Goal: Task Accomplishment & Management: Use online tool/utility

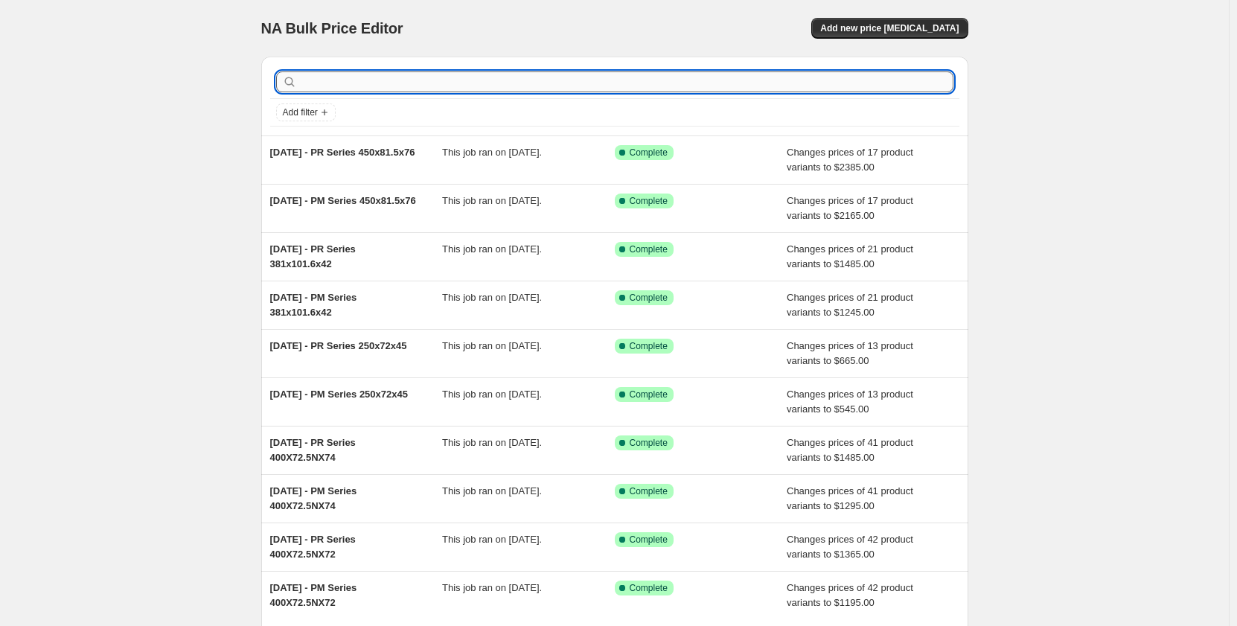
paste input "200x72x45"
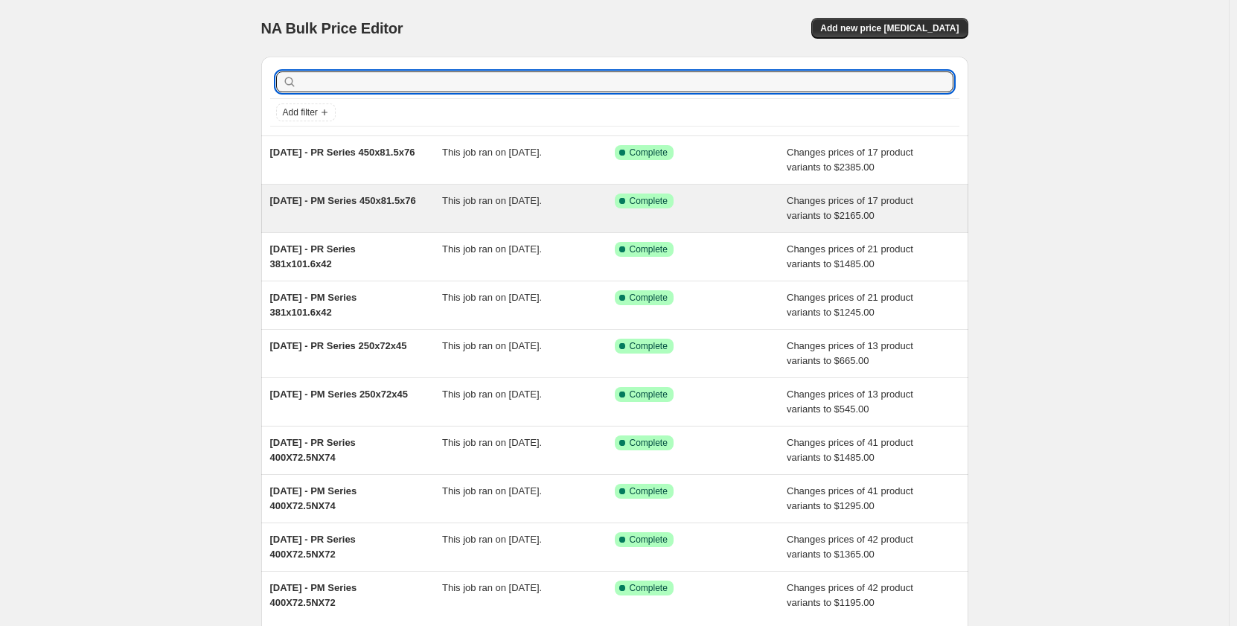
type input "200x72x45"
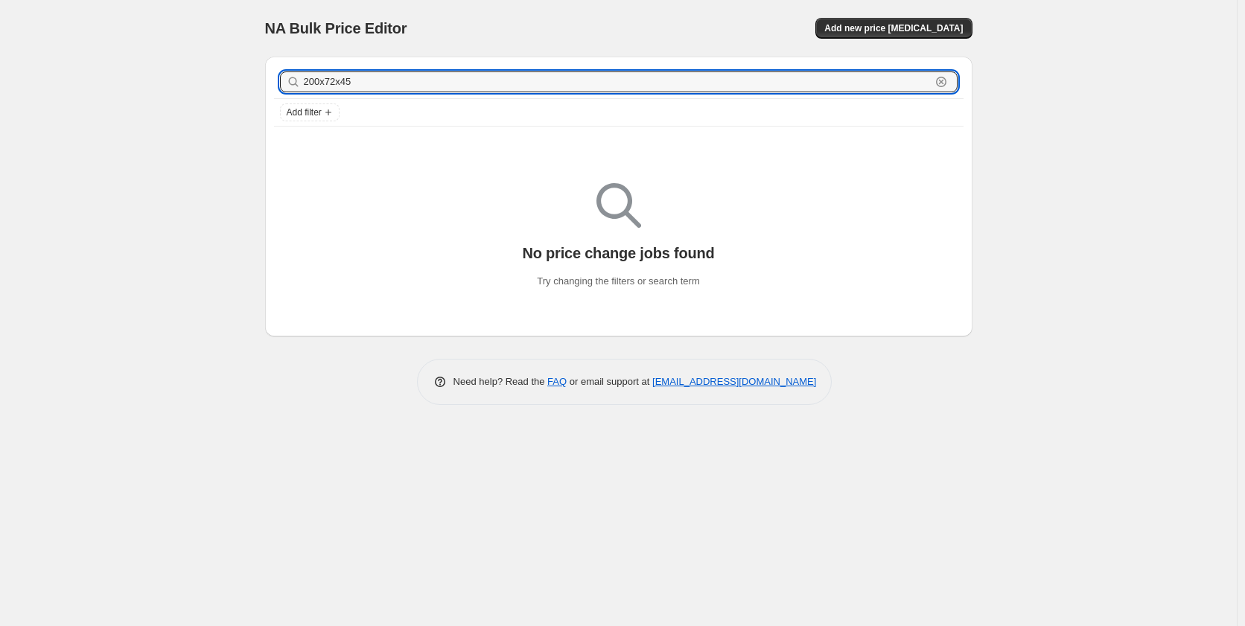
drag, startPoint x: 370, startPoint y: 87, endPoint x: 265, endPoint y: 88, distance: 105.0
click at [265, 88] on div "200x72x45 Clear Add filter" at bounding box center [618, 96] width 707 height 79
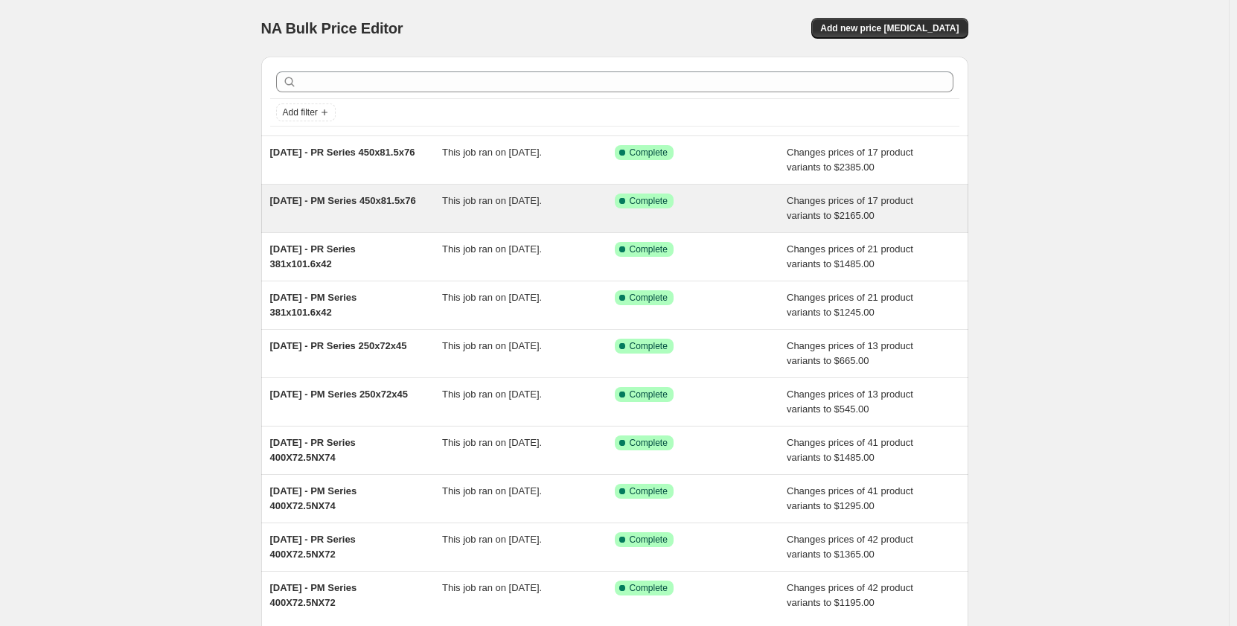
click at [389, 207] on div "Sep 2025 - PM Series 450x81.5x76" at bounding box center [356, 209] width 173 height 30
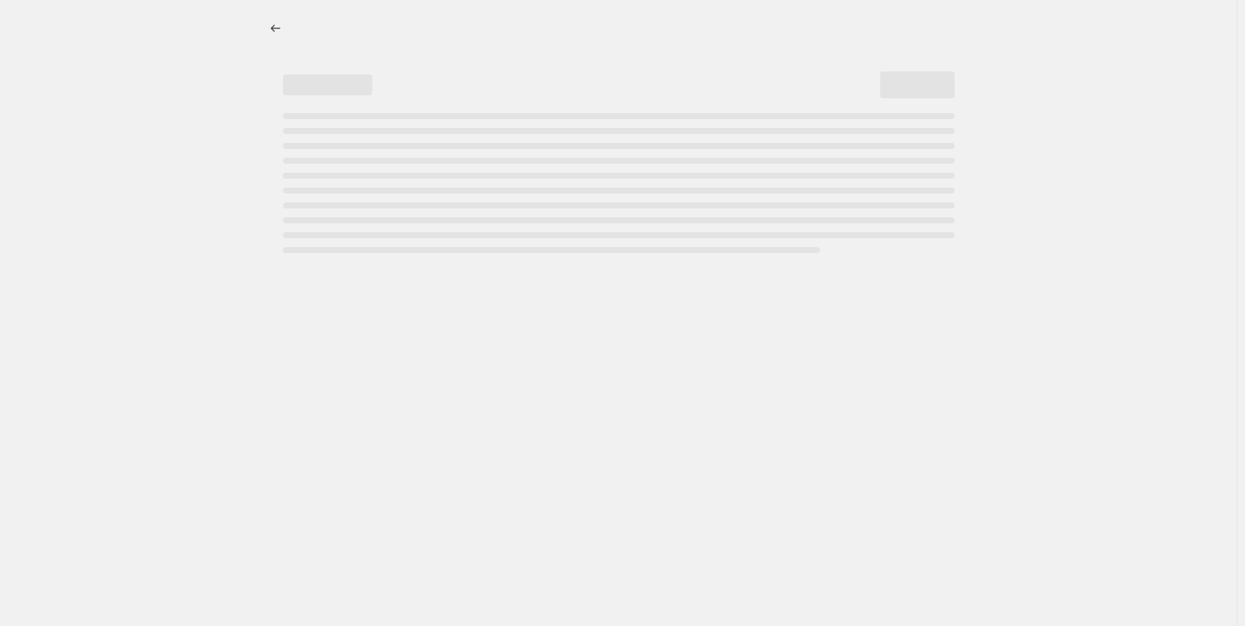
select select "pp"
select select "title"
select select "contains"
select select "title"
select select "contains"
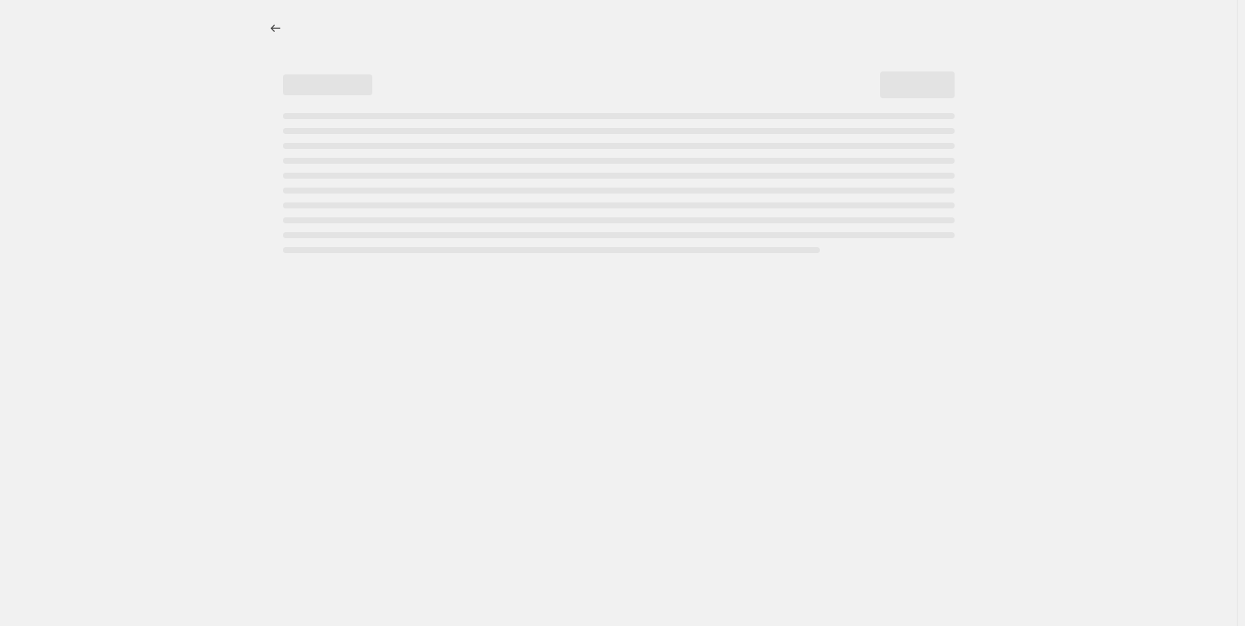
select select "not_equal"
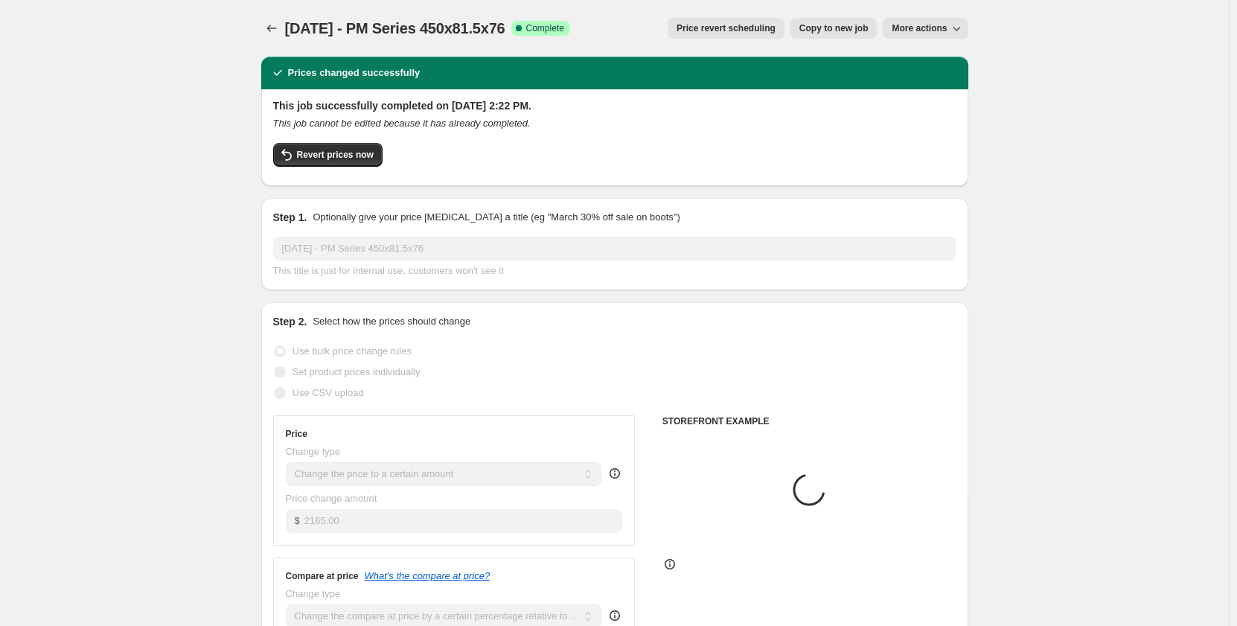
select select "tag"
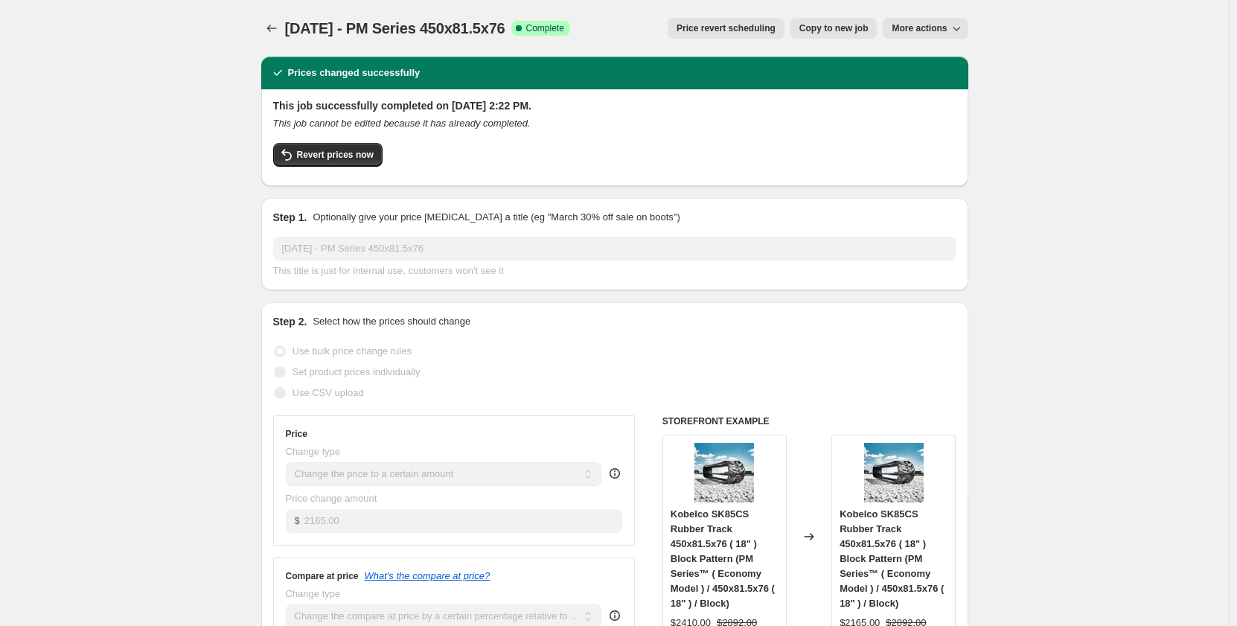
click at [841, 28] on span "Copy to new job" at bounding box center [833, 28] width 69 height 12
select select "pp"
select select "title"
select select "contains"
select select "title"
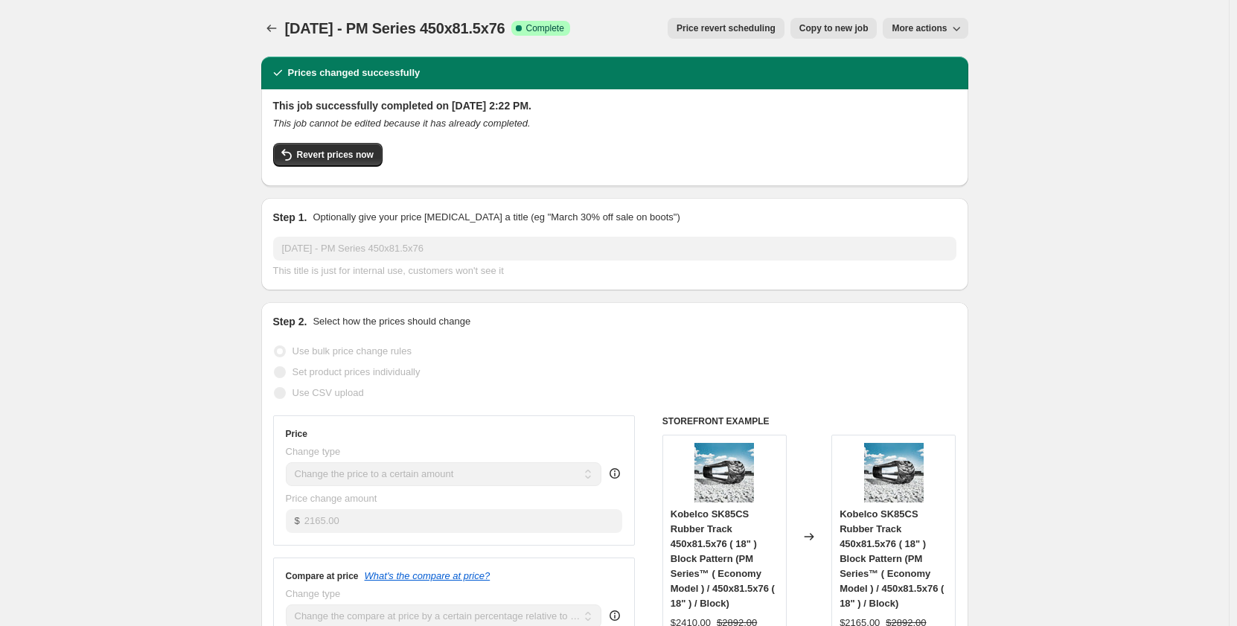
select select "contains"
select select "tag"
select select "not_equal"
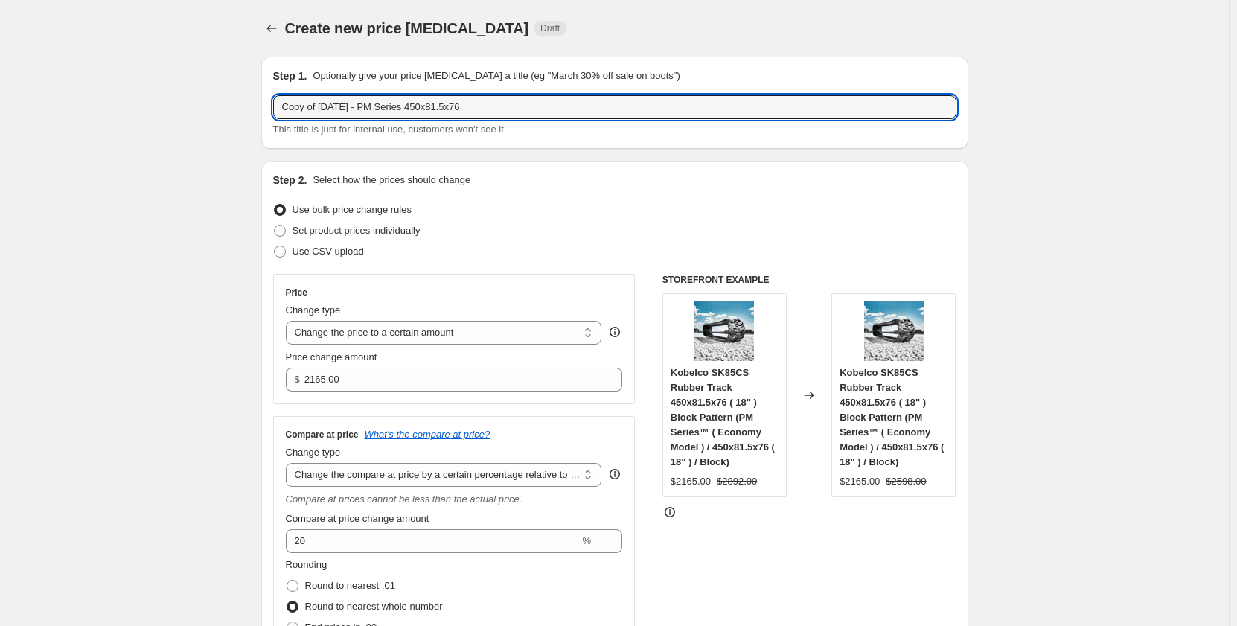
drag, startPoint x: 325, startPoint y: 110, endPoint x: 242, endPoint y: 112, distance: 82.7
drag, startPoint x: 462, startPoint y: 109, endPoint x: 391, endPoint y: 109, distance: 71.5
click at [391, 109] on input "Sep 2025 - PM Series 450x81.5x76" at bounding box center [614, 107] width 683 height 24
paste input "200x72x45"
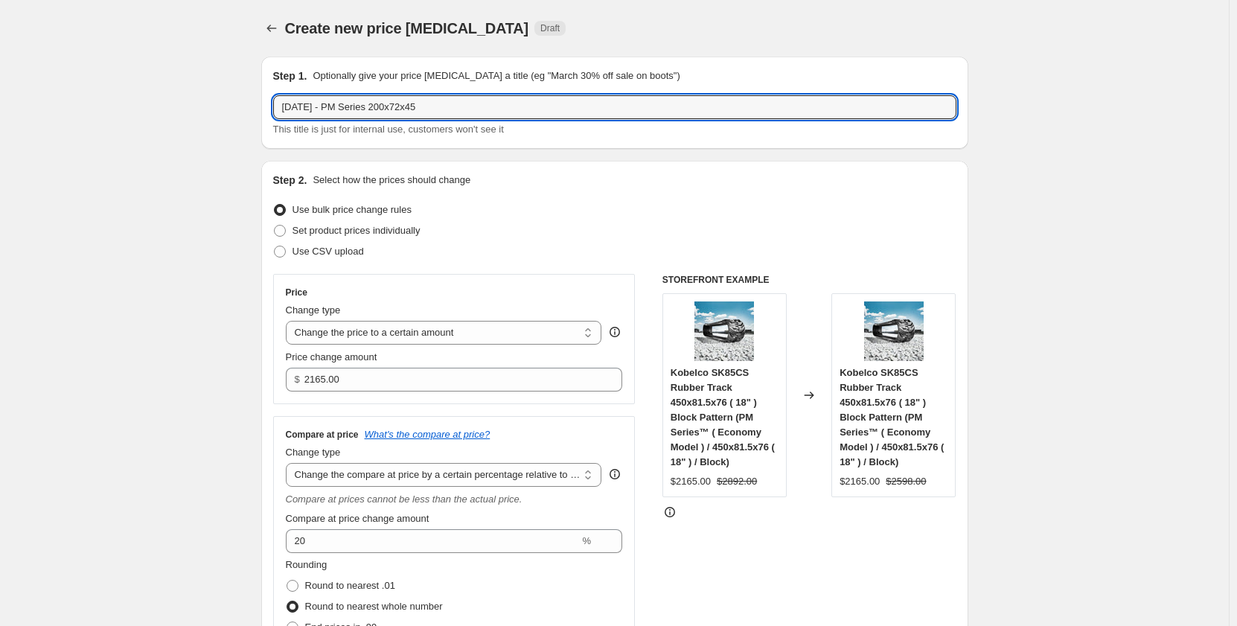
type input "Sep 2025 - PM Series 200x72x45"
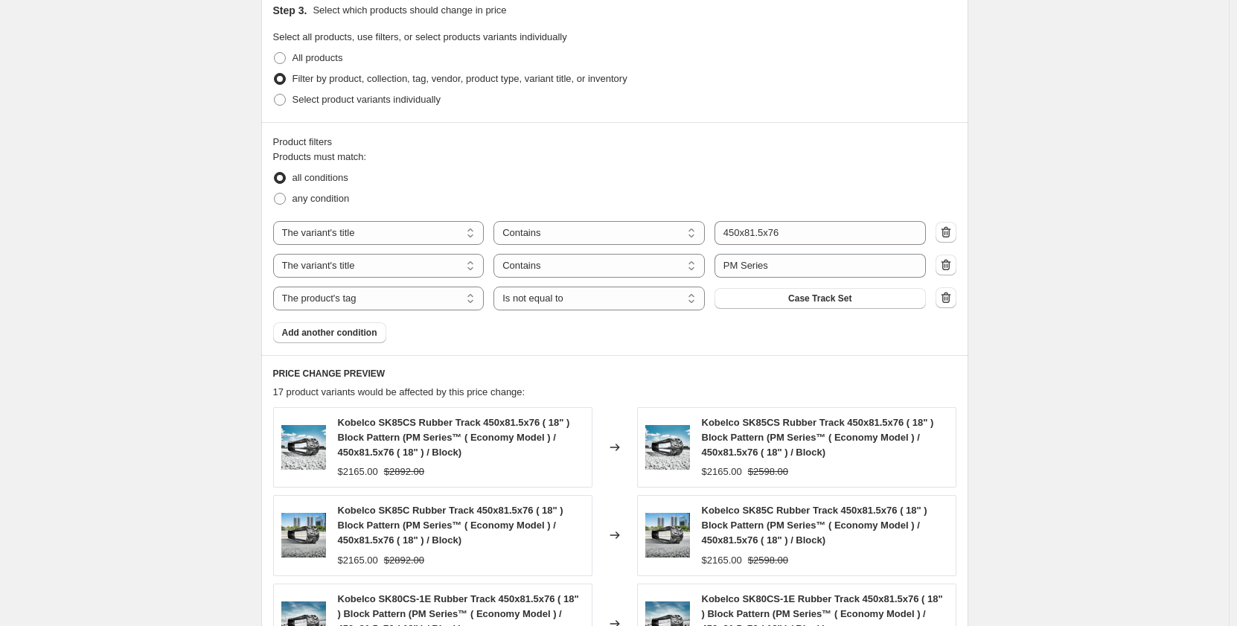
scroll to position [819, 0]
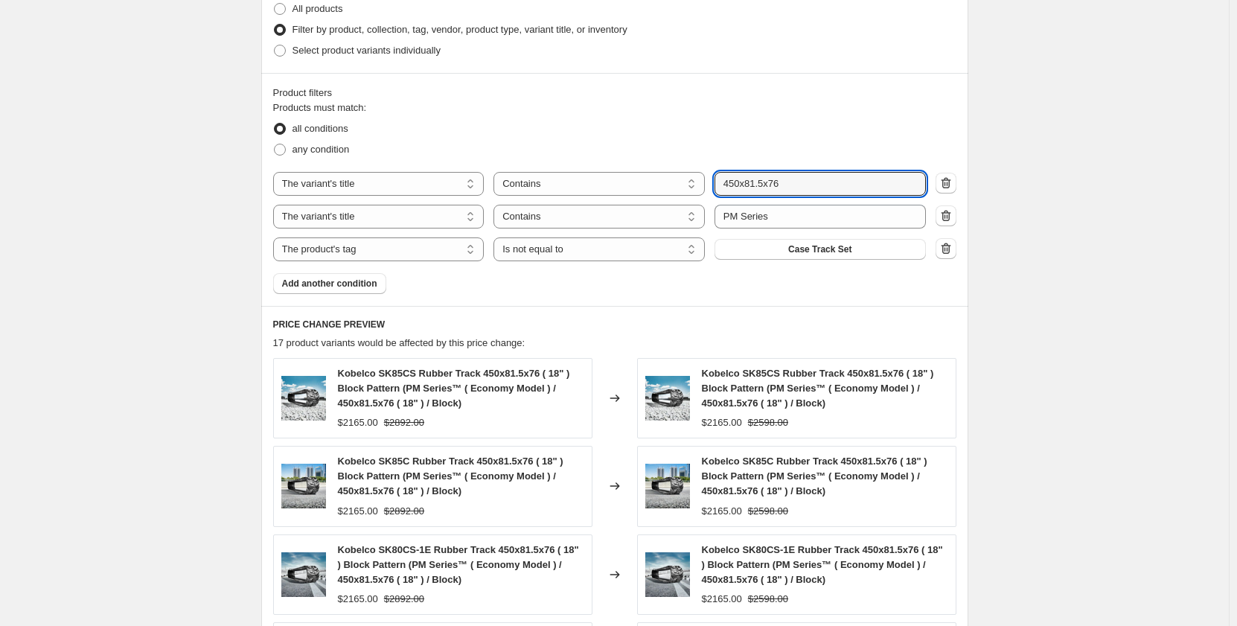
drag, startPoint x: 799, startPoint y: 182, endPoint x: 712, endPoint y: 186, distance: 87.2
click at [712, 186] on div "The product The product's collection The product's tag The product's vendor The…" at bounding box center [599, 184] width 653 height 24
paste input "200x72x45"
type input "200x72x45"
click at [169, 284] on div "Create new price change job. This page is ready Create new price change job Dra…" at bounding box center [614, 124] width 1229 height 1886
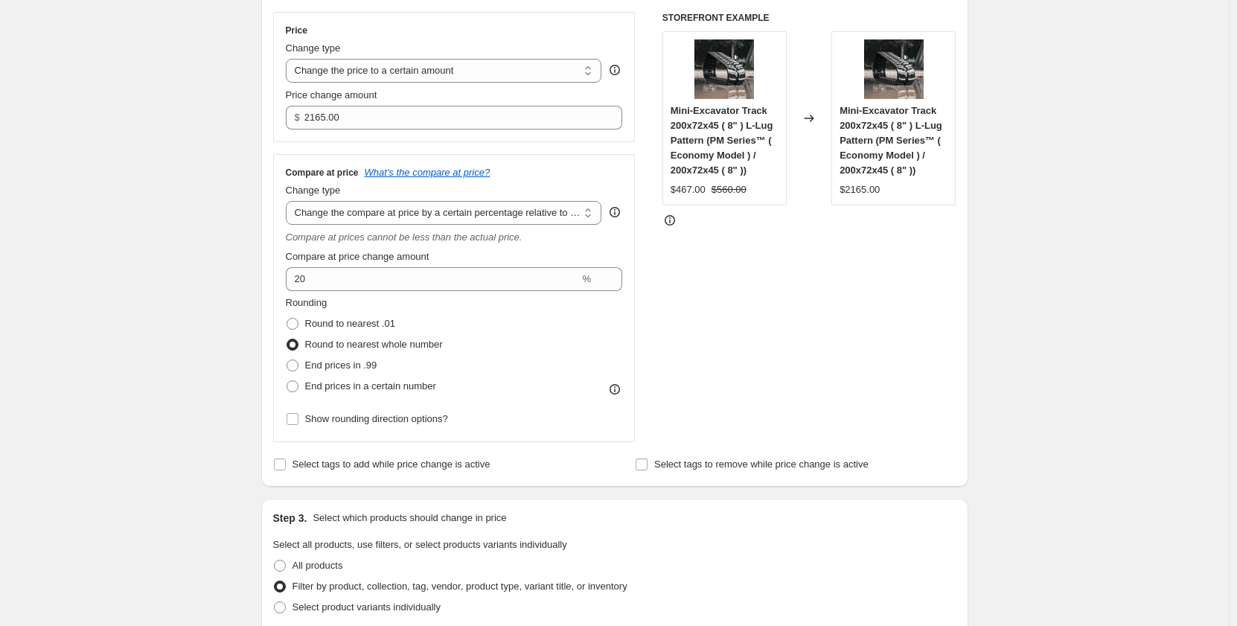
scroll to position [162, 0]
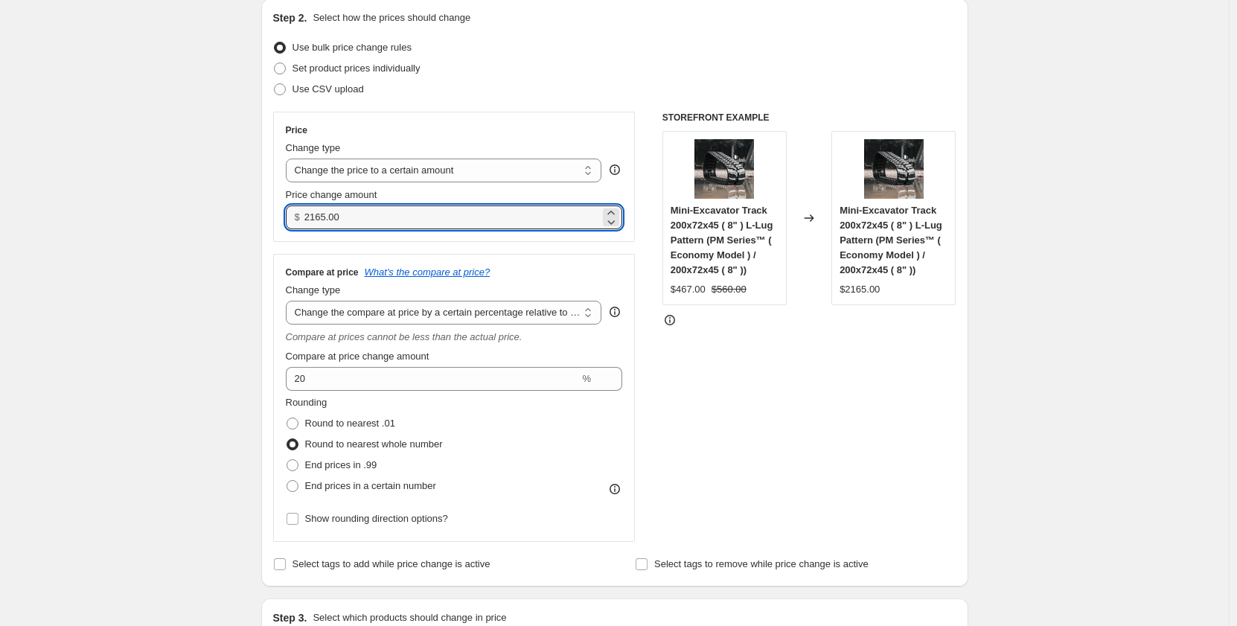
drag, startPoint x: 362, startPoint y: 218, endPoint x: 281, endPoint y: 225, distance: 81.4
click at [281, 225] on div "Price Change type Change the price to a certain amount Change the price by a ce…" at bounding box center [454, 177] width 363 height 130
type input "465.00"
click at [160, 368] on div "Create new price change job. This page is ready Create new price change job Dra…" at bounding box center [614, 597] width 1229 height 1518
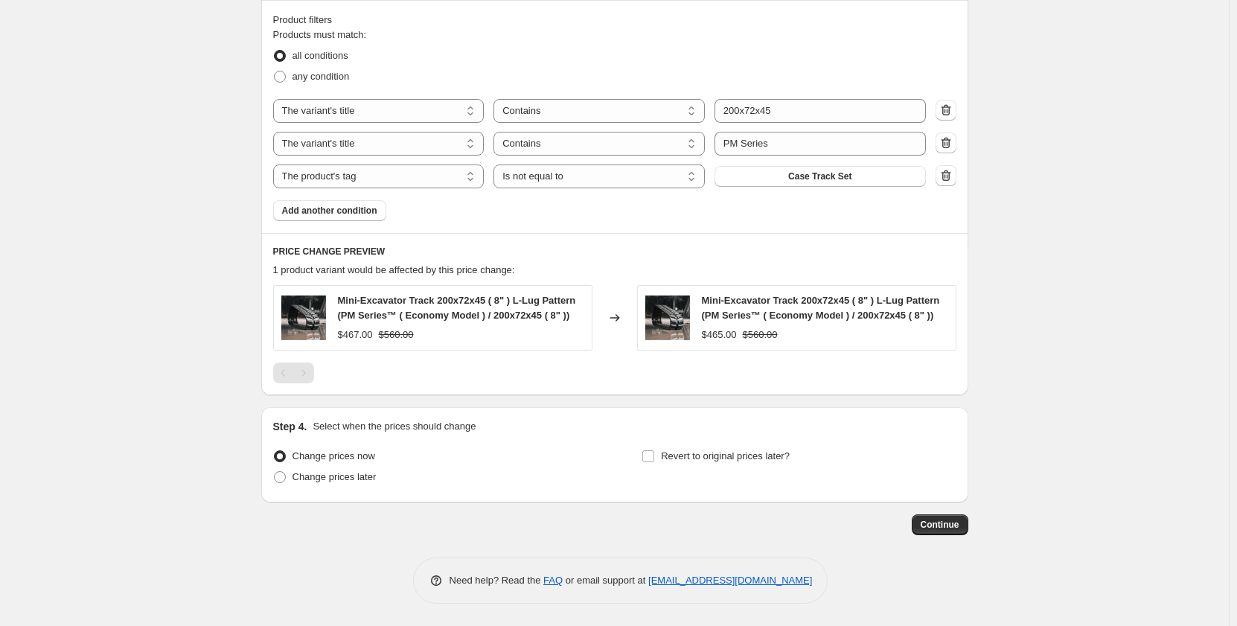
scroll to position [907, 0]
click at [932, 528] on span "Continue" at bounding box center [940, 525] width 39 height 12
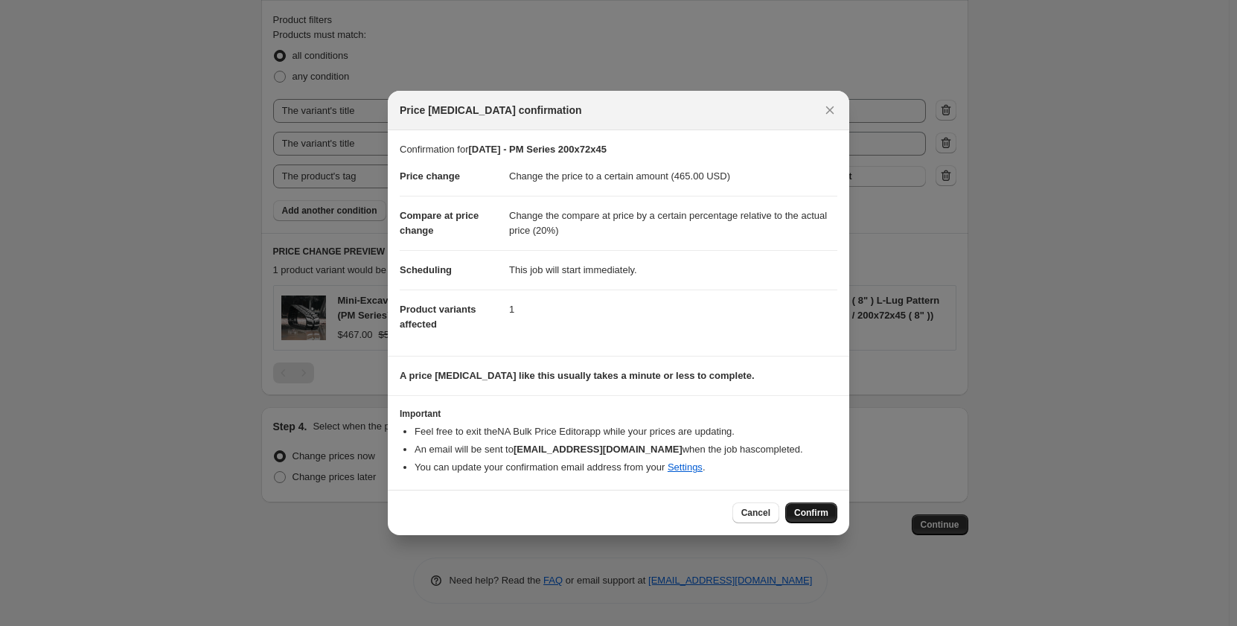
click at [814, 506] on button "Confirm" at bounding box center [811, 512] width 52 height 21
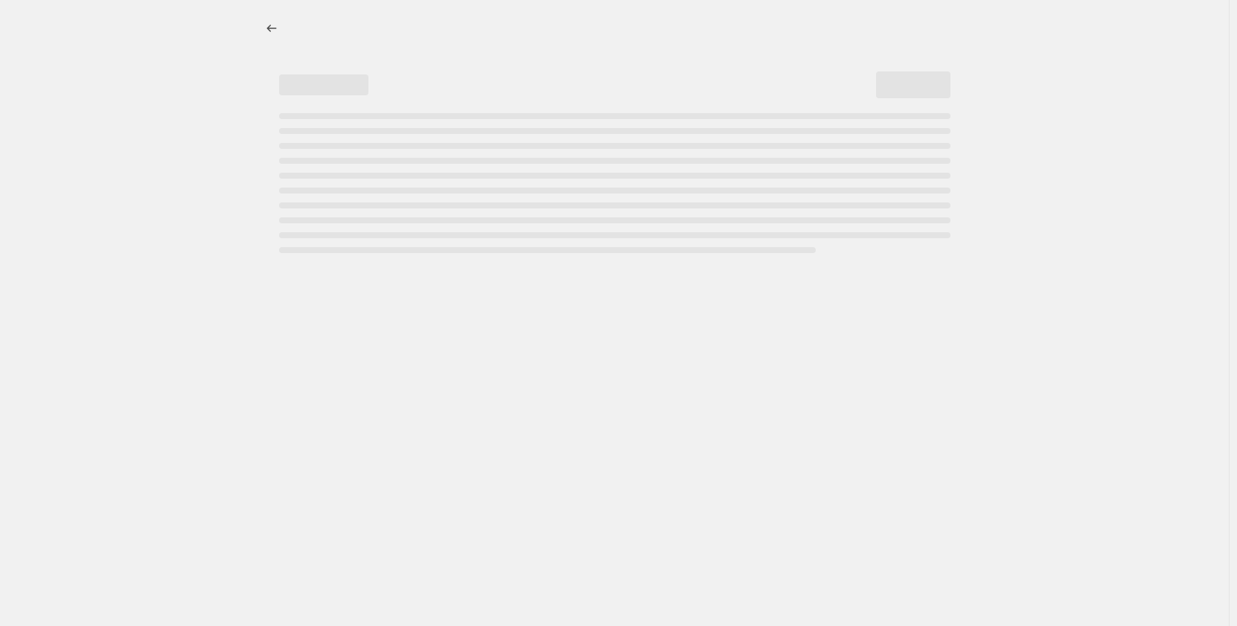
select select "pp"
select select "title"
select select "contains"
select select "title"
select select "contains"
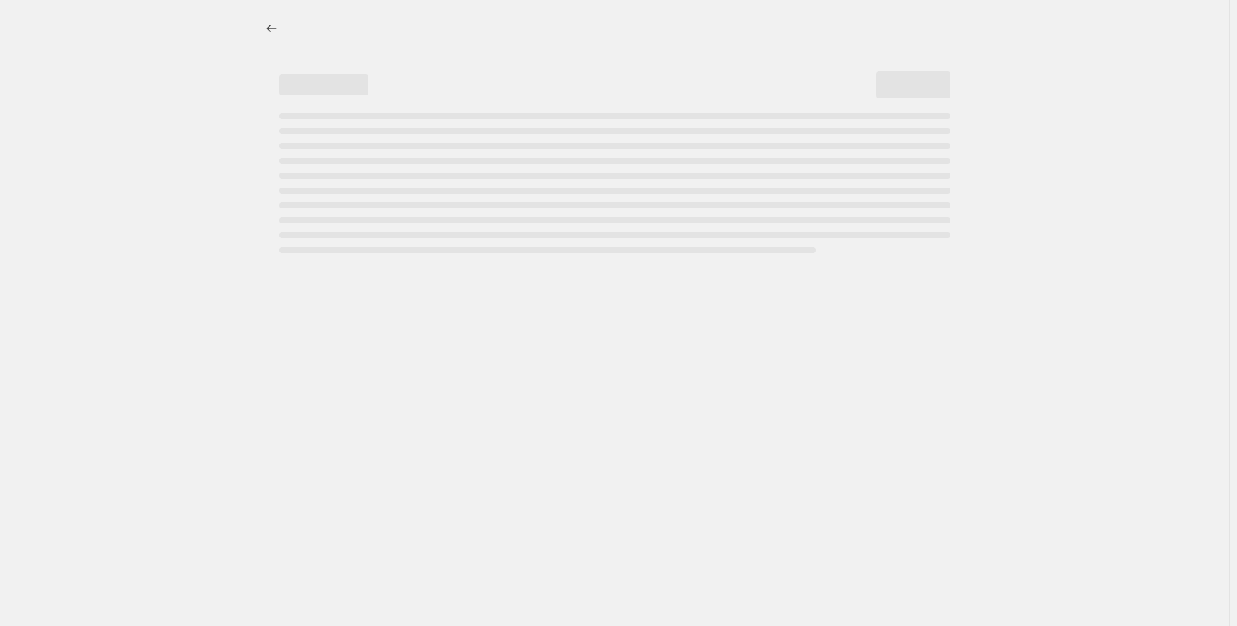
select select "tag"
select select "not_equal"
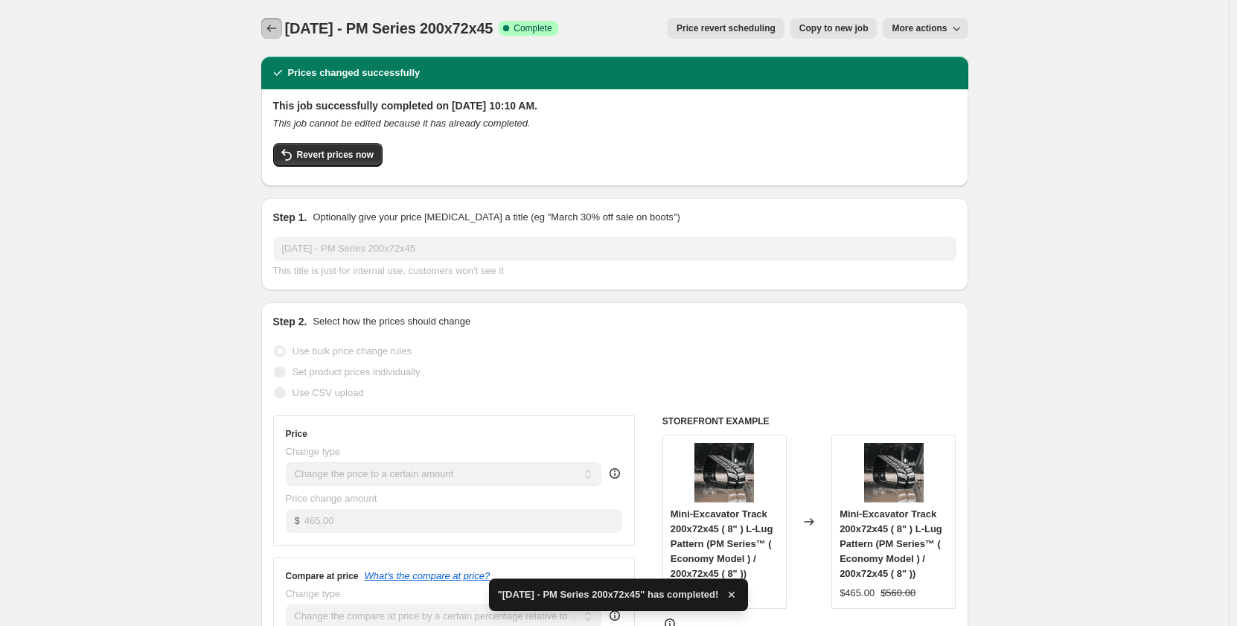
click at [274, 22] on icon "Price change jobs" at bounding box center [271, 28] width 15 height 15
